Goal: Navigation & Orientation: Find specific page/section

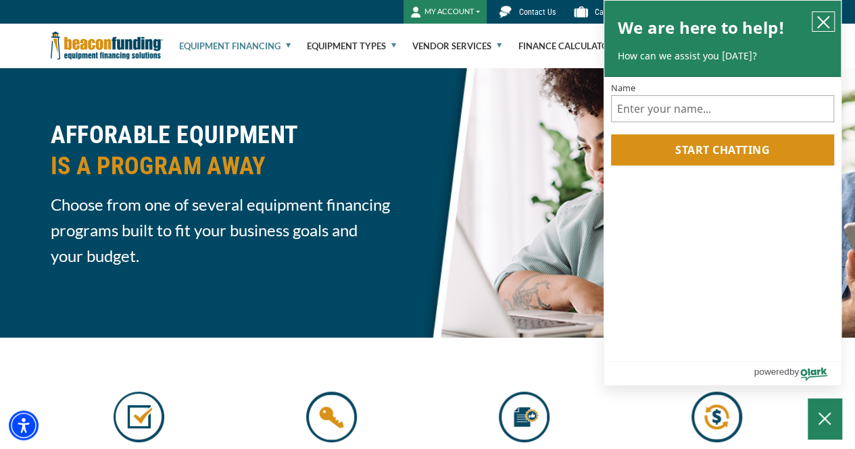
click at [823, 27] on icon "close chatbox" at bounding box center [823, 23] width 14 height 14
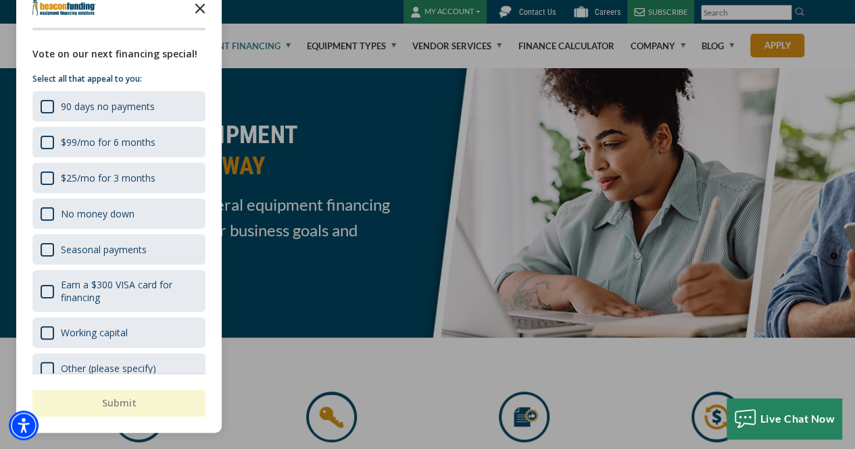
click at [200, 9] on polygon "Close the survey" at bounding box center [200, 8] width 10 height 10
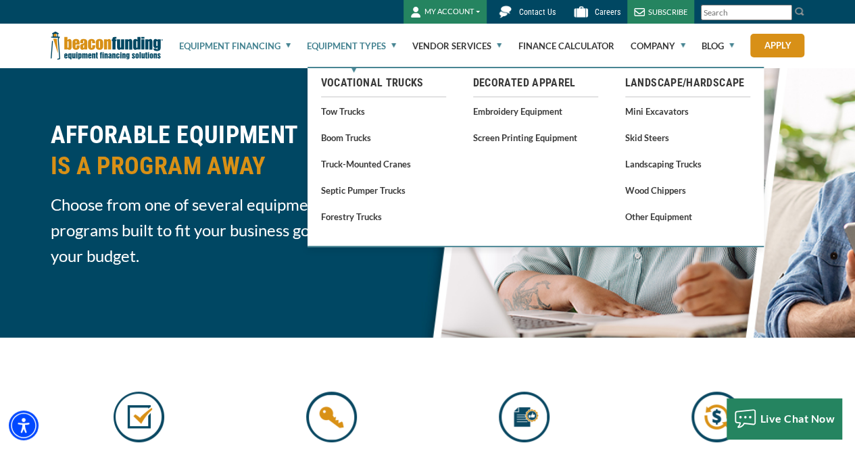
click at [331, 49] on link "Equipment Types" at bounding box center [351, 45] width 89 height 43
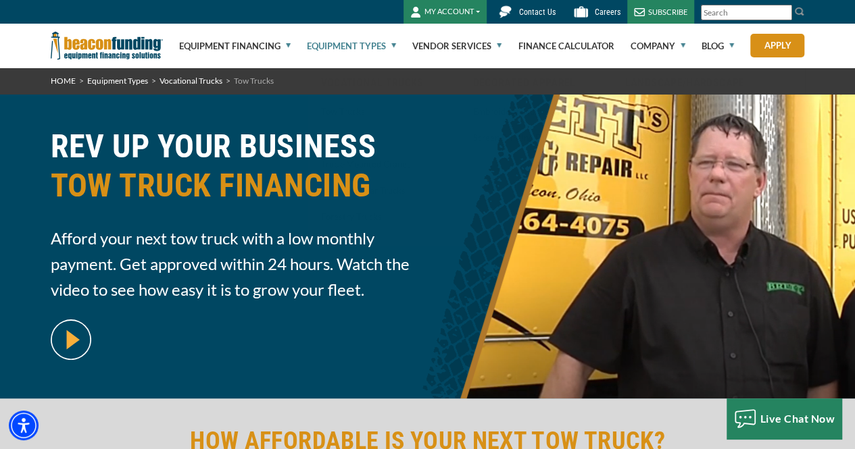
click at [113, 43] on img at bounding box center [107, 46] width 112 height 44
